Goal: Book appointment/travel/reservation

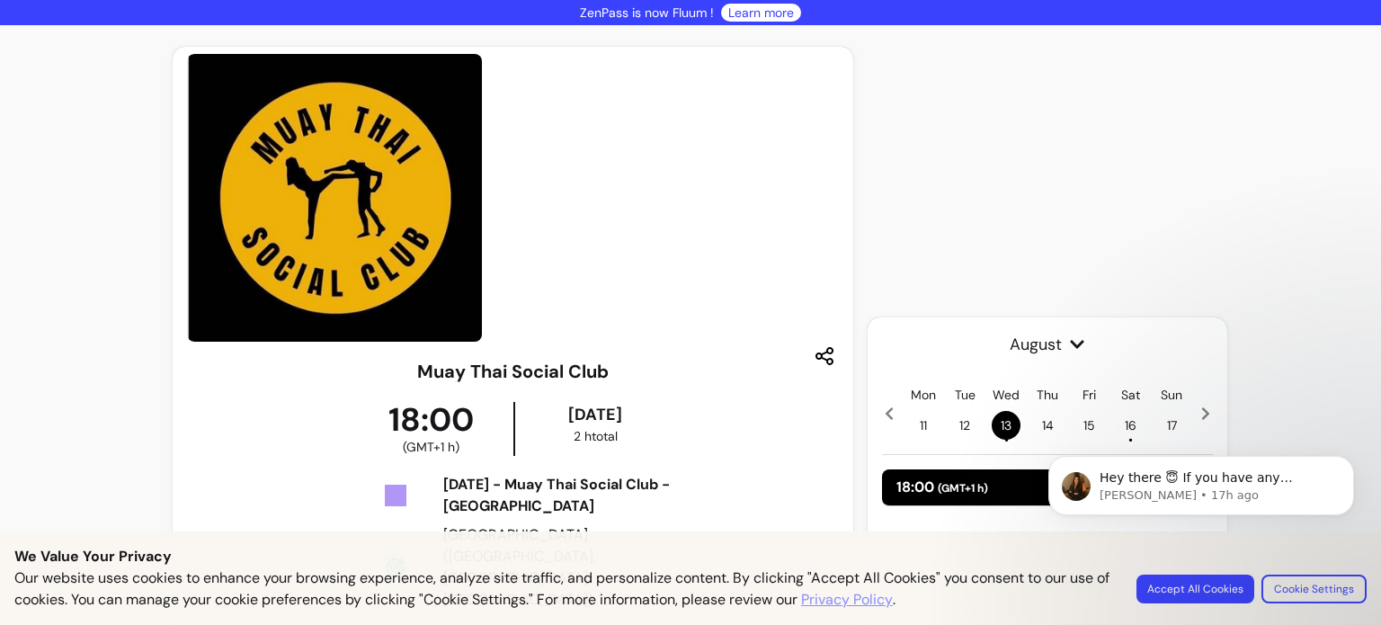
scroll to position [378, 0]
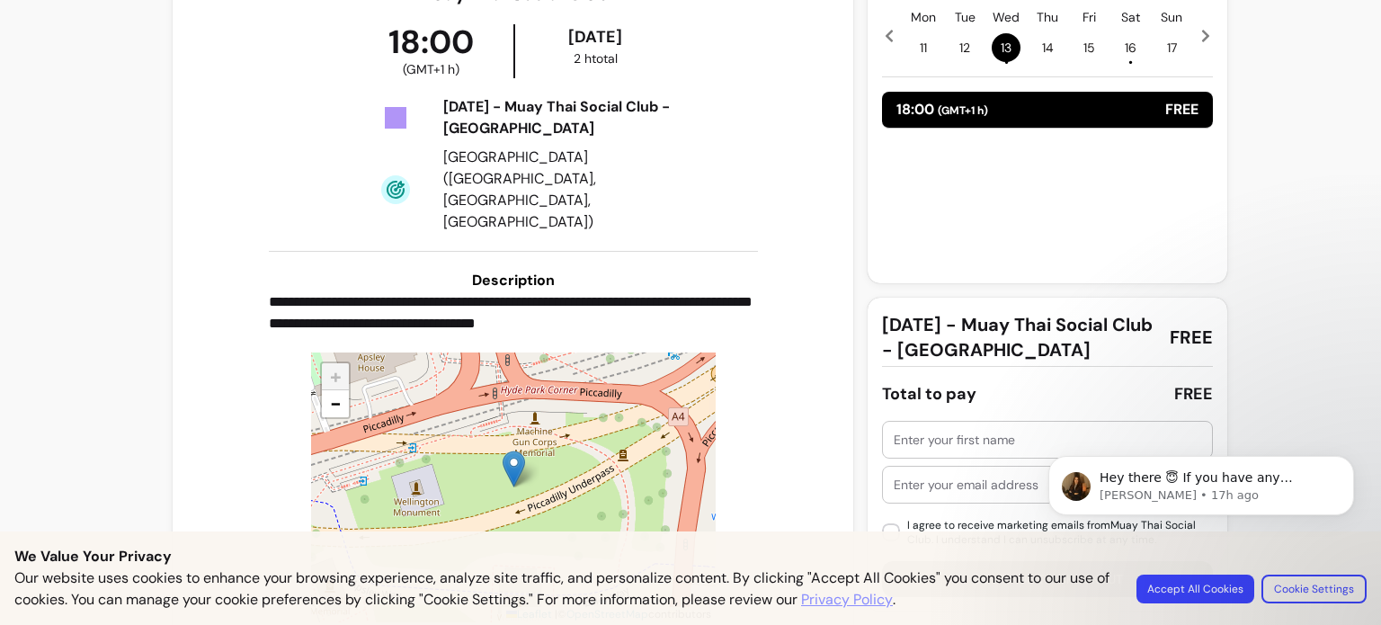
click at [269, 270] on h3 "Description" at bounding box center [513, 281] width 489 height 22
click at [1213, 584] on body "Hey there 😇 If you have any question about what you can do with Fluum, I'm here…" at bounding box center [1201, 516] width 345 height 183
click at [1215, 592] on body "Hey there 😇 If you have any question about what you can do with Fluum, I'm here…" at bounding box center [1201, 516] width 345 height 183
click at [1201, 585] on body "Hey there 😇 If you have any question about what you can do with Fluum, I'm here…" at bounding box center [1201, 516] width 345 height 183
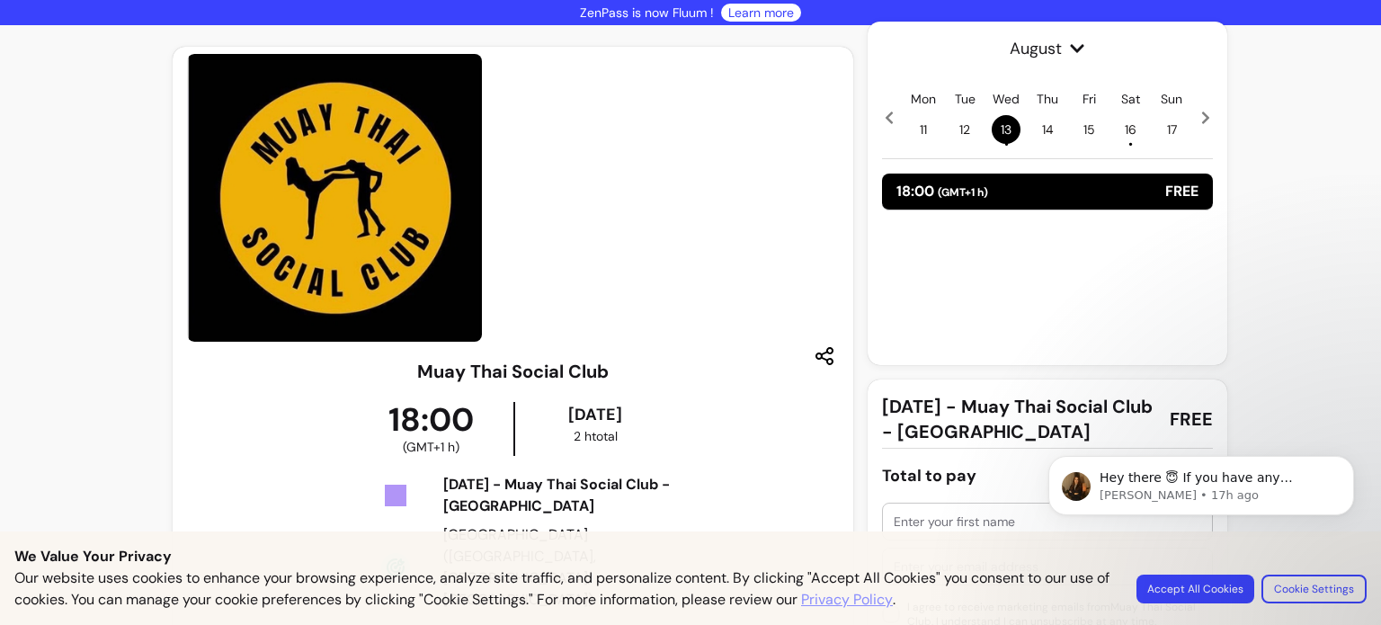
scroll to position [198, 0]
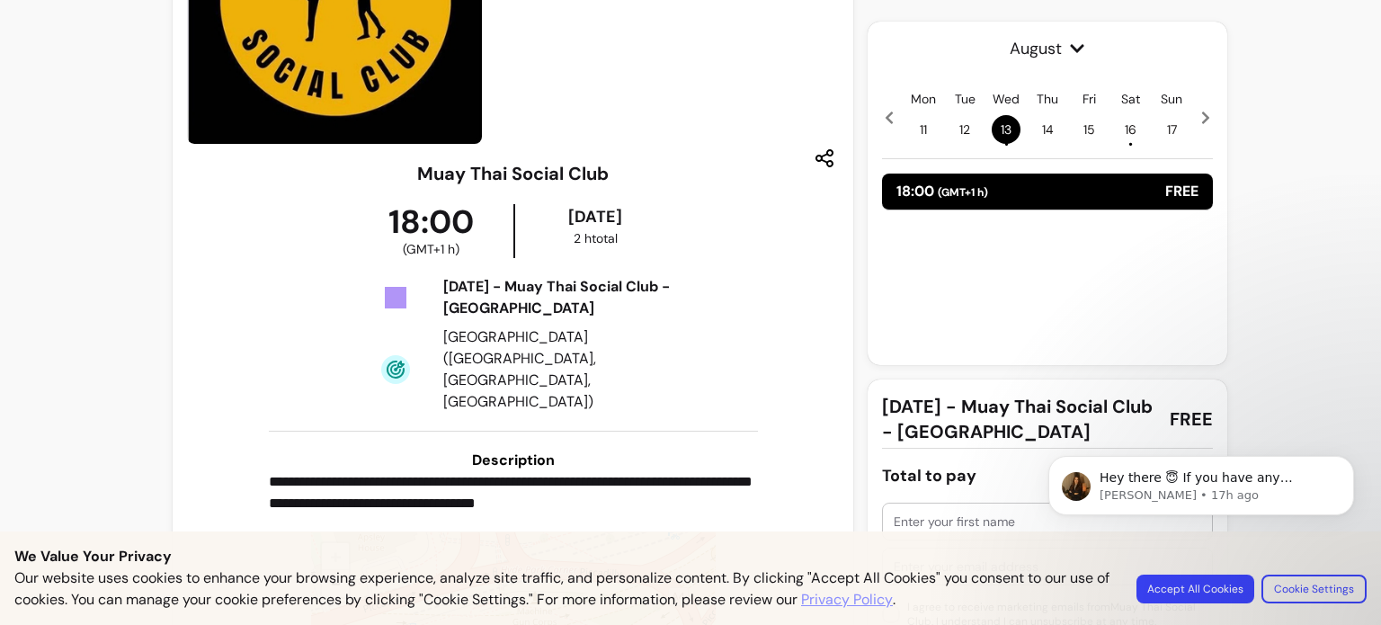
click at [1124, 134] on span "16 •" at bounding box center [1130, 129] width 29 height 29
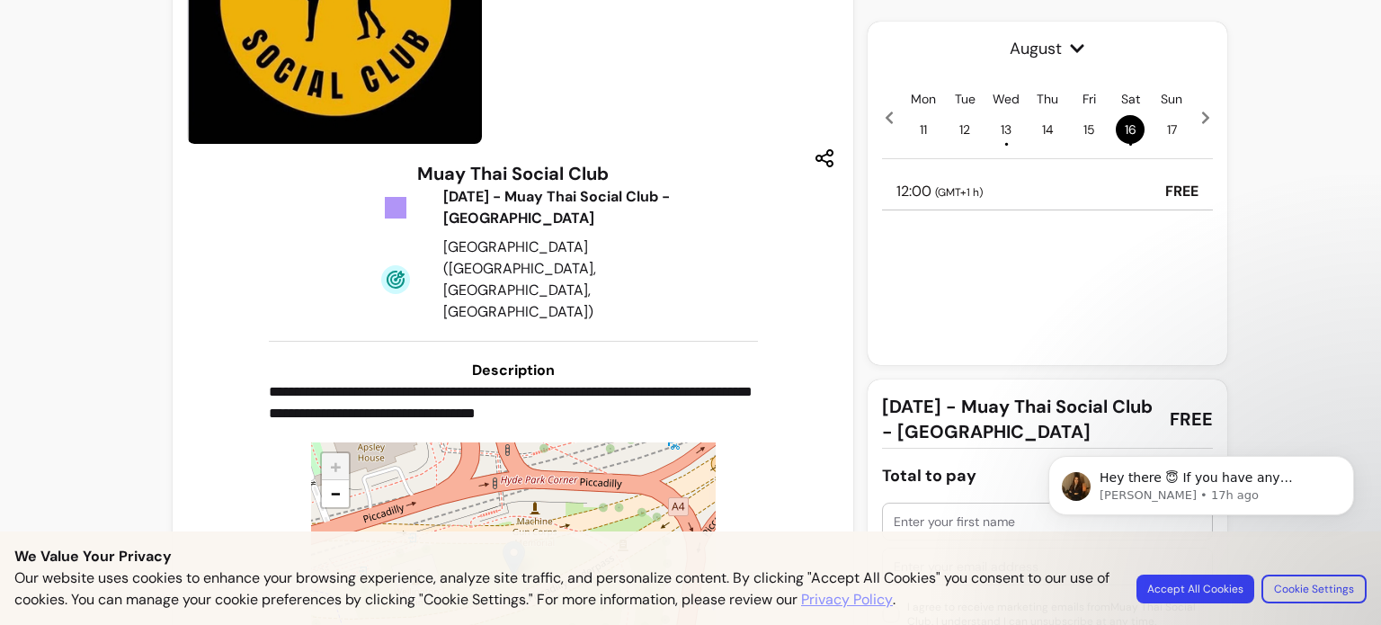
click at [1201, 120] on icon at bounding box center [1206, 118] width 14 height 14
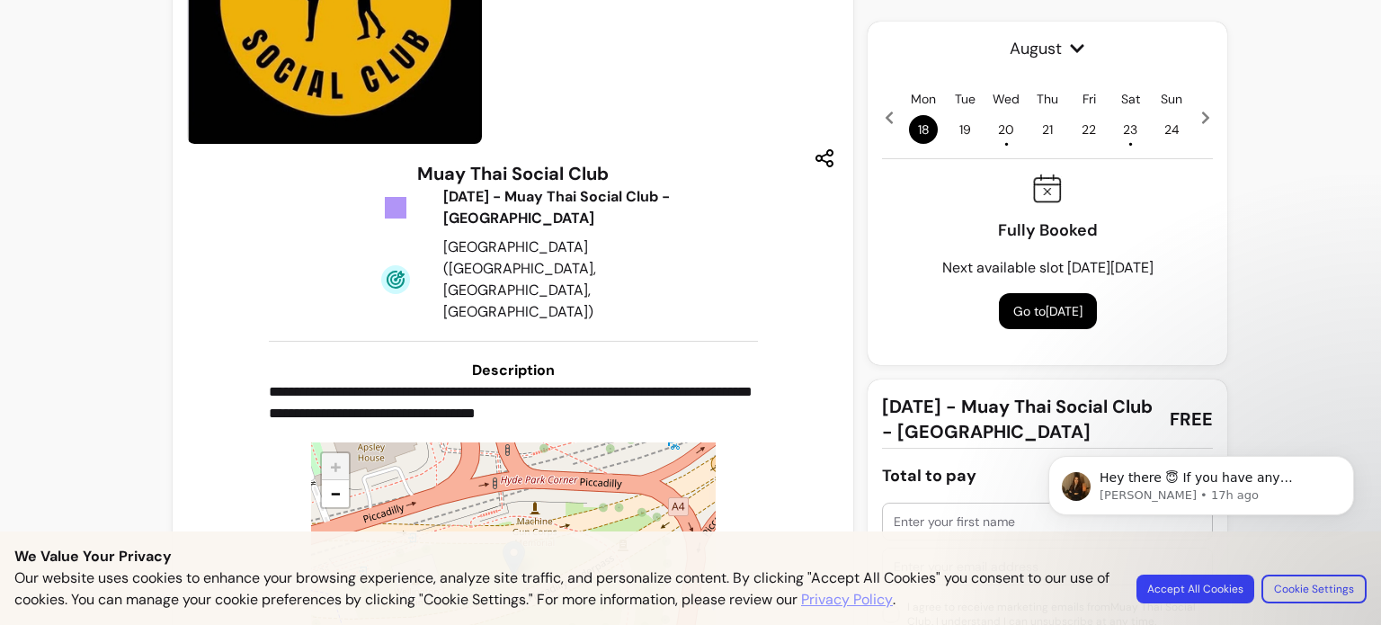
click at [995, 123] on span "20 •" at bounding box center [1006, 129] width 29 height 29
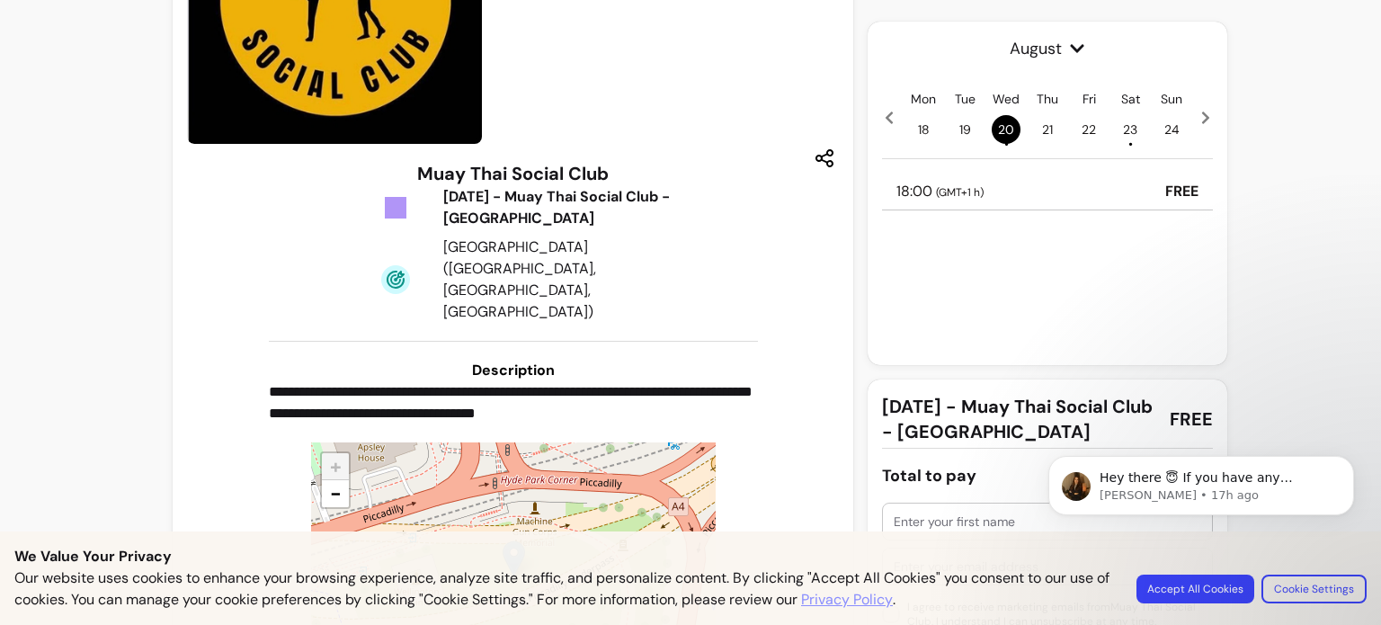
click at [1189, 115] on div "Mon 18 Tue 19 Wed 20 • Thu 21 Fri 22 Sat 23 • Sun 24" at bounding box center [1047, 117] width 331 height 54
click at [1199, 120] on icon at bounding box center [1206, 118] width 14 height 14
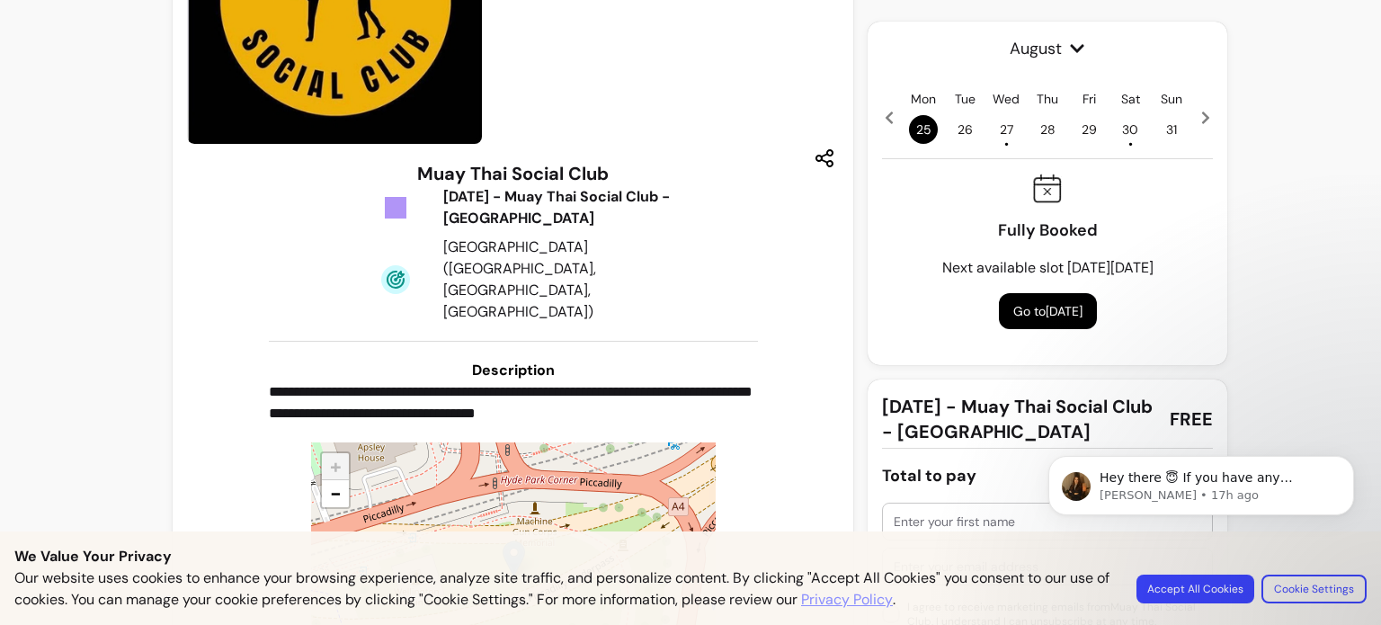
click at [1202, 120] on icon at bounding box center [1205, 117] width 7 height 13
click at [992, 137] on span "3 •" at bounding box center [1006, 129] width 29 height 29
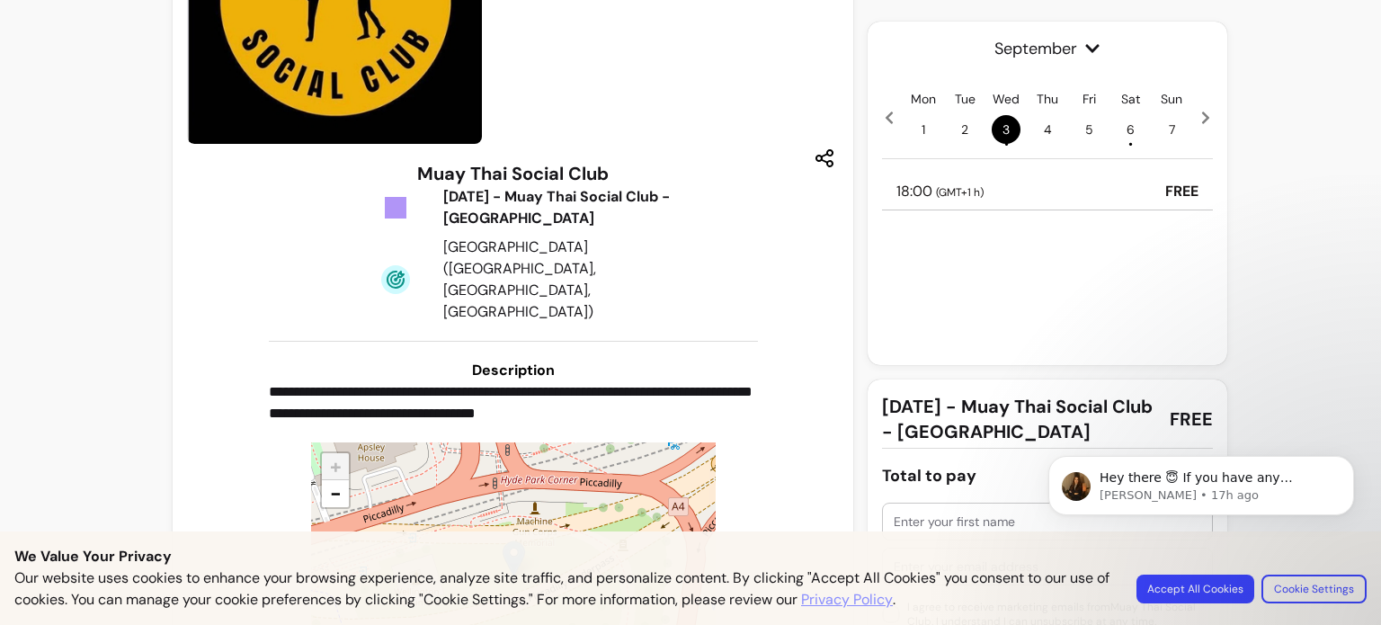
click at [1003, 192] on div "18:00 ( GMT+1 h ) FREE" at bounding box center [1047, 192] width 331 height 37
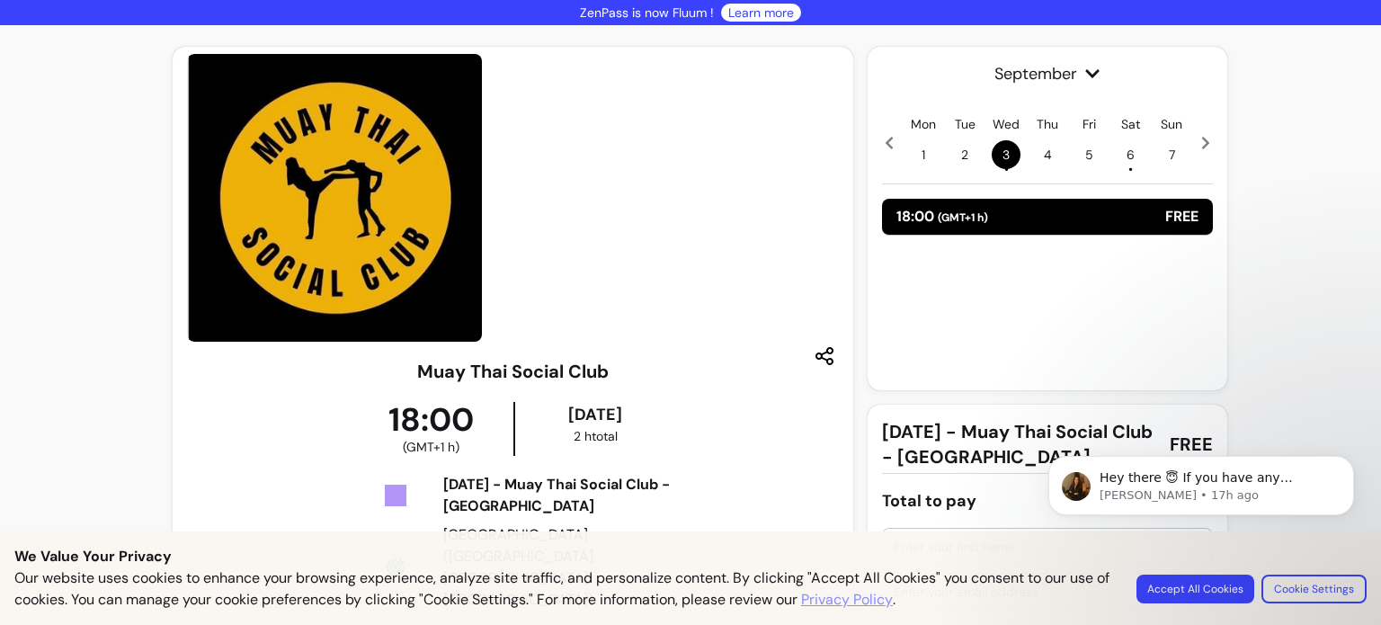
scroll to position [378, 0]
